Goal: Task Accomplishment & Management: Complete application form

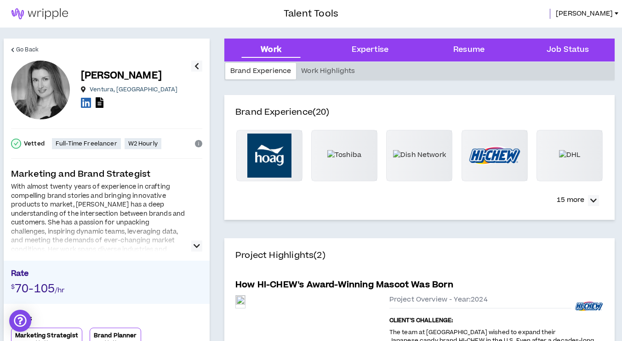
click at [54, 16] on img at bounding box center [39, 13] width 79 height 11
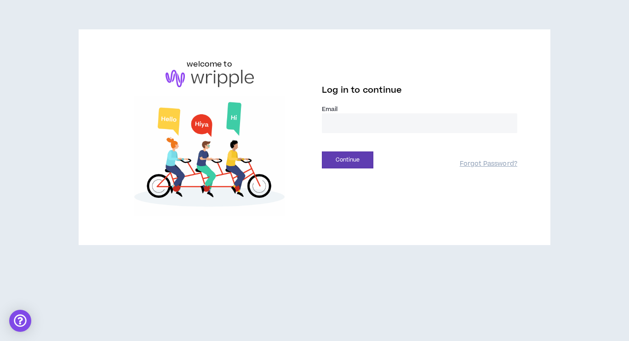
click at [356, 125] on input "email" at bounding box center [419, 123] width 195 height 20
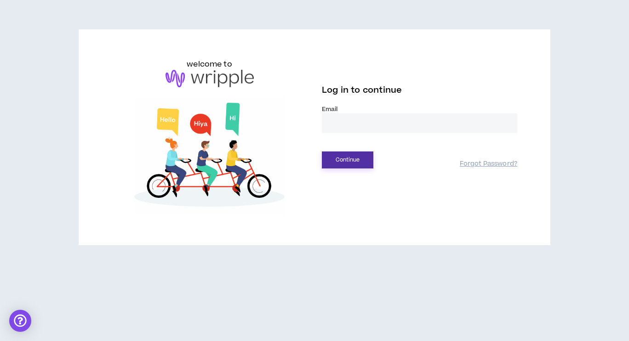
type input "**********"
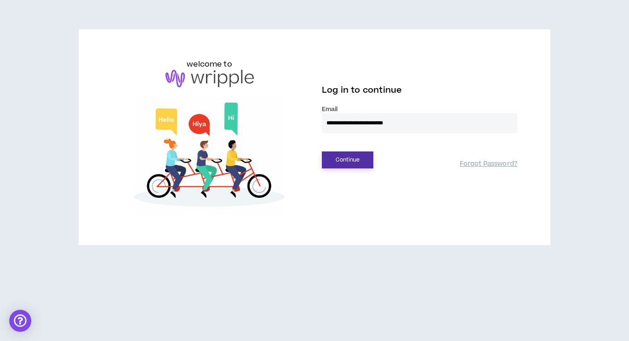
click at [359, 159] on button "Continue" at bounding box center [347, 160] width 51 height 17
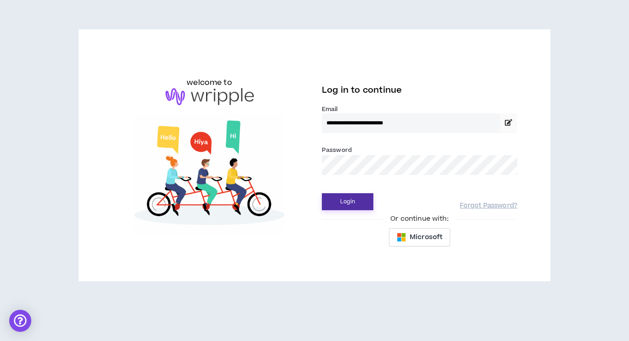
click at [359, 159] on form "**********" at bounding box center [419, 157] width 195 height 105
click at [354, 204] on form "**********" at bounding box center [419, 157] width 195 height 105
click at [354, 204] on button "Login" at bounding box center [347, 201] width 51 height 17
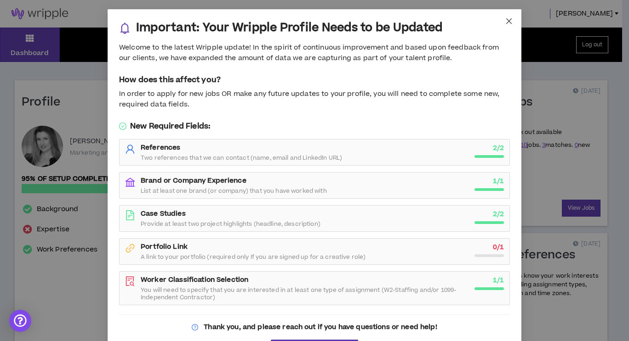
click at [506, 18] on icon "close" at bounding box center [508, 20] width 7 height 7
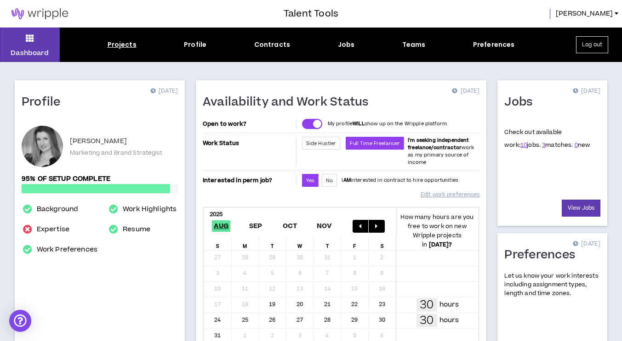
click at [110, 47] on div "Projects" at bounding box center [122, 45] width 29 height 10
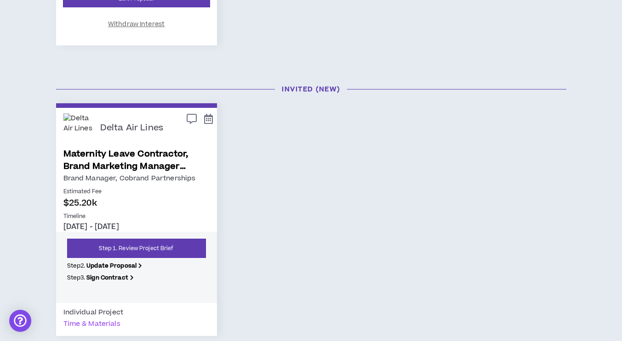
scroll to position [450, 0]
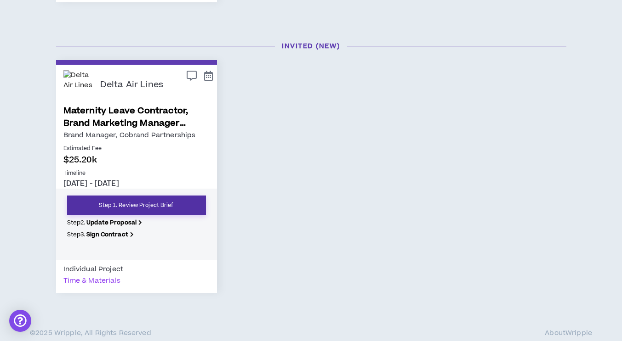
click at [191, 205] on link "Step 1. Review Project Brief" at bounding box center [136, 205] width 139 height 19
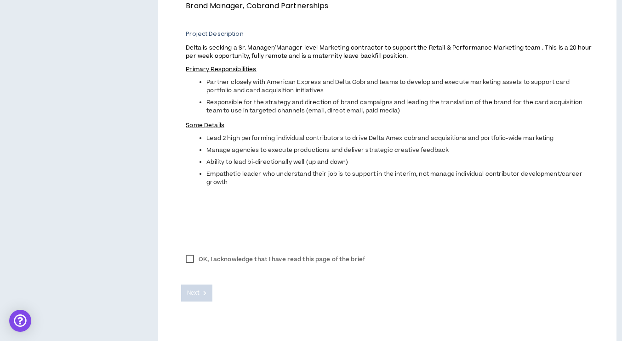
scroll to position [380, 0]
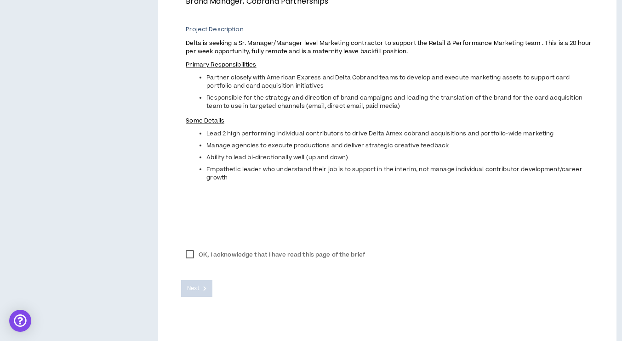
click at [188, 257] on label "OK, I acknowledge that I have read this page of the brief" at bounding box center [275, 255] width 188 height 14
click at [205, 285] on button "Next" at bounding box center [196, 288] width 31 height 17
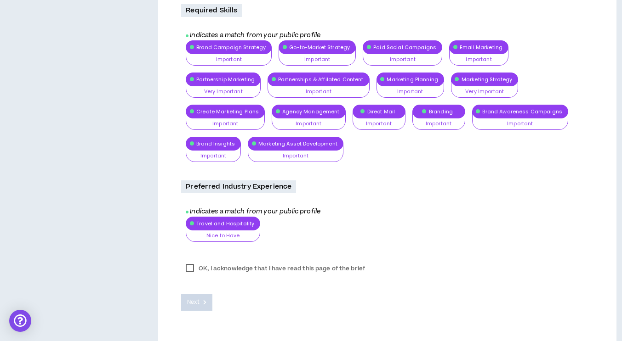
scroll to position [550, 0]
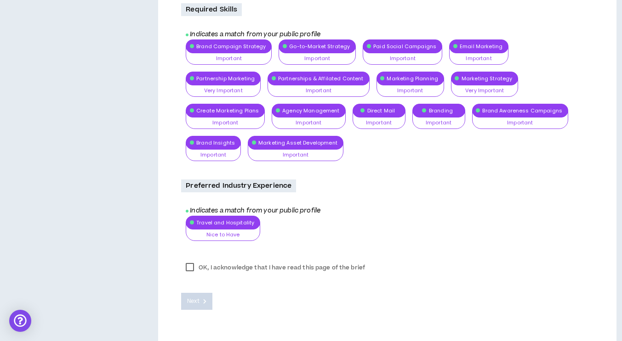
click at [192, 267] on label "OK, I acknowledge that I have read this page of the brief" at bounding box center [275, 268] width 188 height 14
click at [197, 295] on button "Next" at bounding box center [196, 301] width 31 height 17
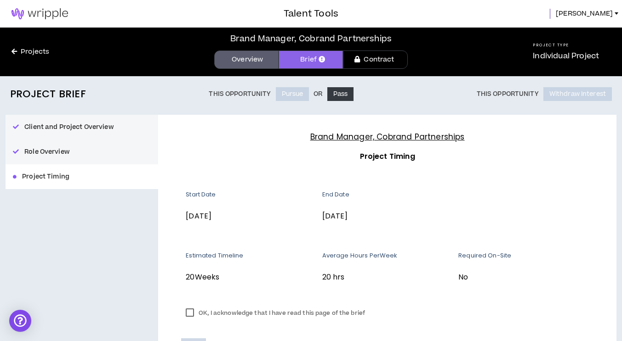
scroll to position [1, 0]
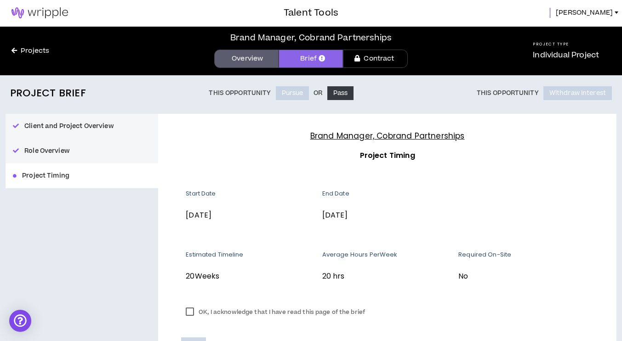
click at [193, 318] on label "OK, I acknowledge that I have read this page of the brief" at bounding box center [275, 313] width 188 height 14
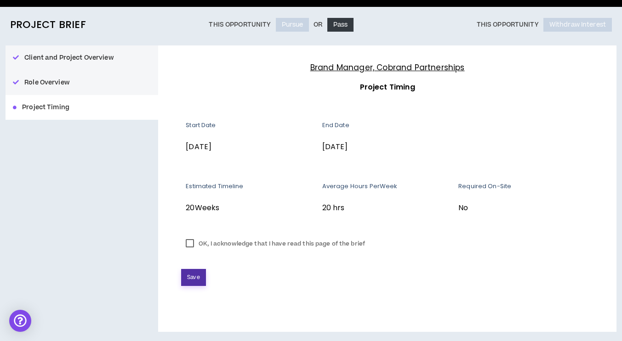
click at [183, 283] on button "Save" at bounding box center [193, 277] width 24 height 17
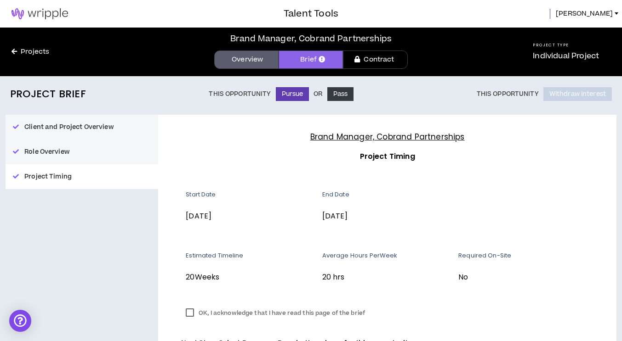
scroll to position [63, 0]
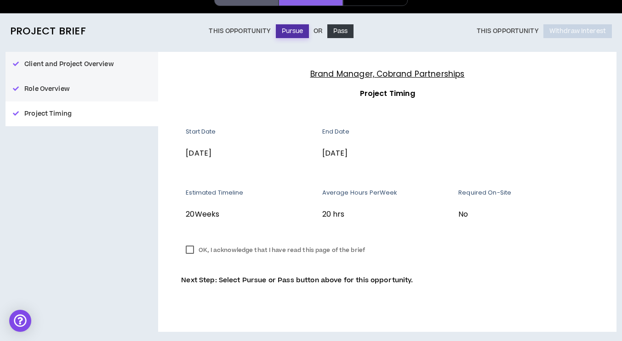
click at [285, 31] on button "Pursue" at bounding box center [293, 31] width 34 height 14
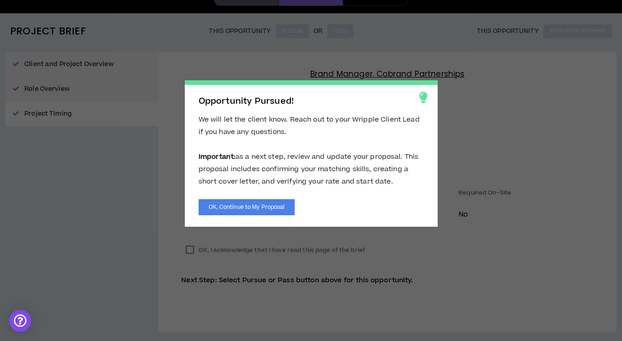
scroll to position [46, 0]
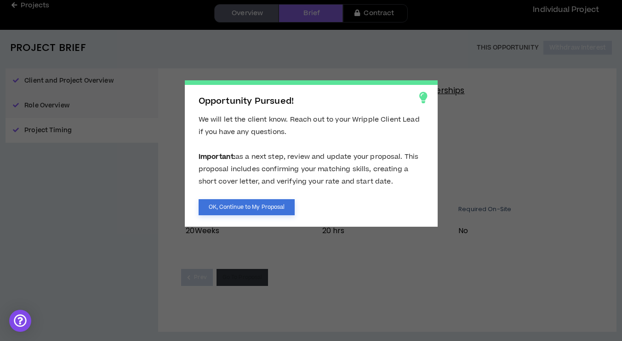
click at [268, 204] on button "OK, Continue to My Proposal" at bounding box center [246, 207] width 96 height 16
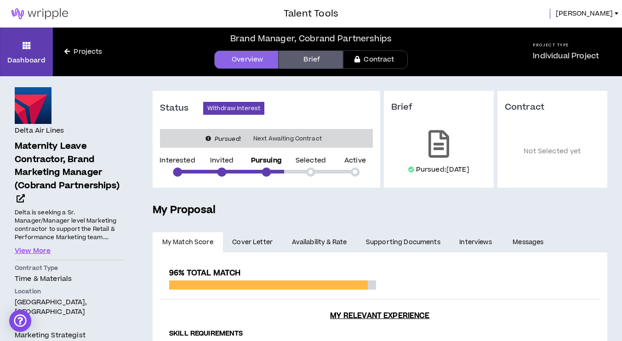
click at [266, 236] on link "Cover Letter" at bounding box center [252, 242] width 59 height 20
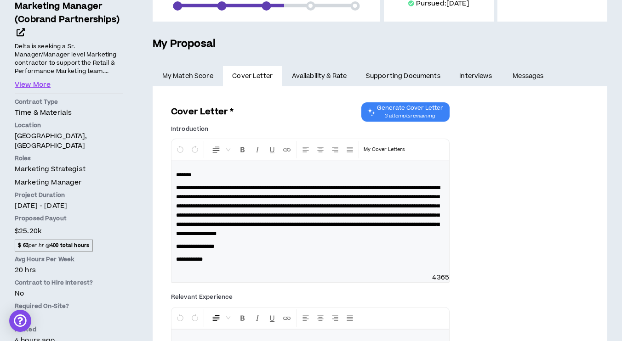
scroll to position [162, 0]
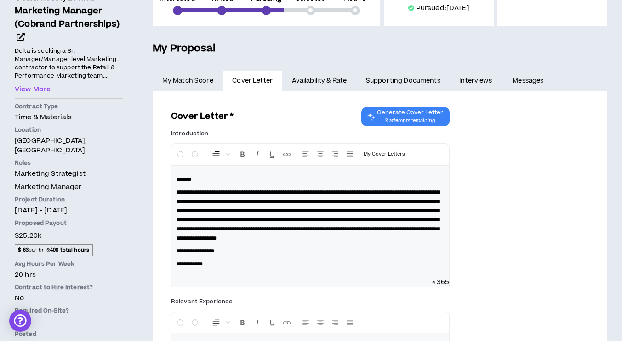
click at [327, 86] on link "Availability & Rate" at bounding box center [319, 81] width 74 height 20
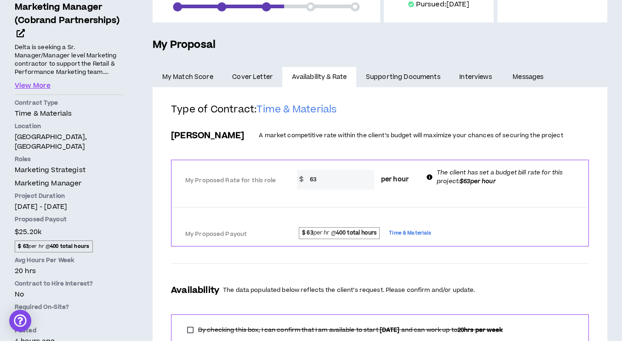
scroll to position [166, 0]
click at [430, 176] on icon at bounding box center [429, 177] width 6 height 6
click at [428, 178] on icon at bounding box center [429, 177] width 6 height 6
click at [469, 68] on link "Interviews" at bounding box center [476, 77] width 53 height 20
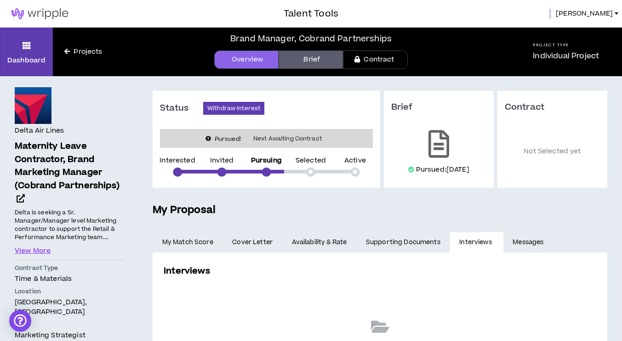
click at [403, 233] on link "Supporting Documents" at bounding box center [402, 242] width 93 height 20
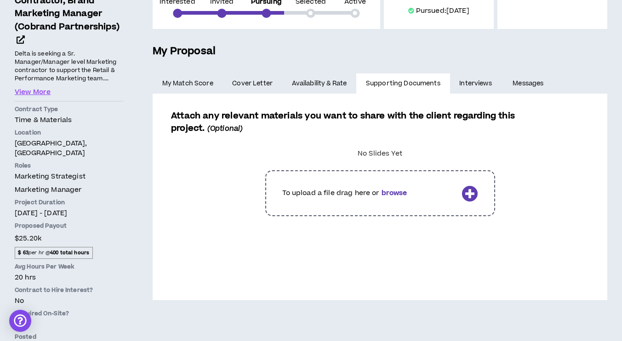
scroll to position [160, 0]
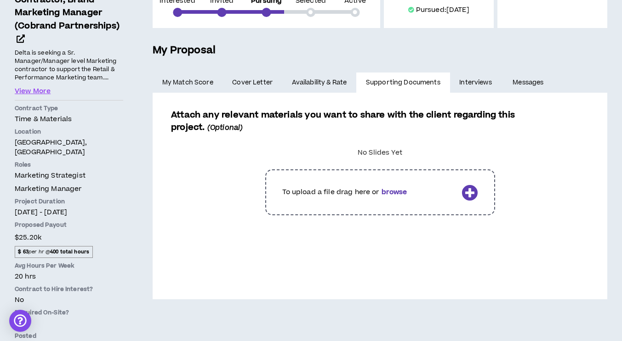
click at [180, 86] on link "My Match Score" at bounding box center [188, 83] width 70 height 20
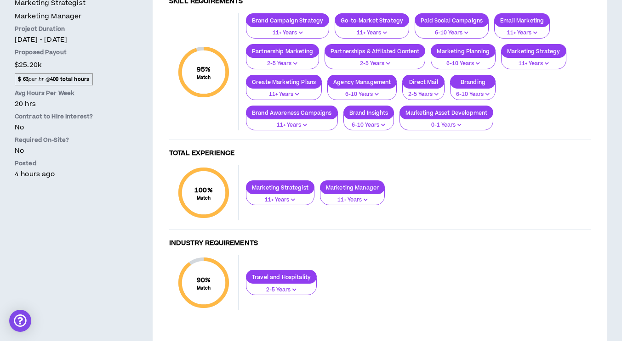
scroll to position [333, 0]
